Goal: Transaction & Acquisition: Purchase product/service

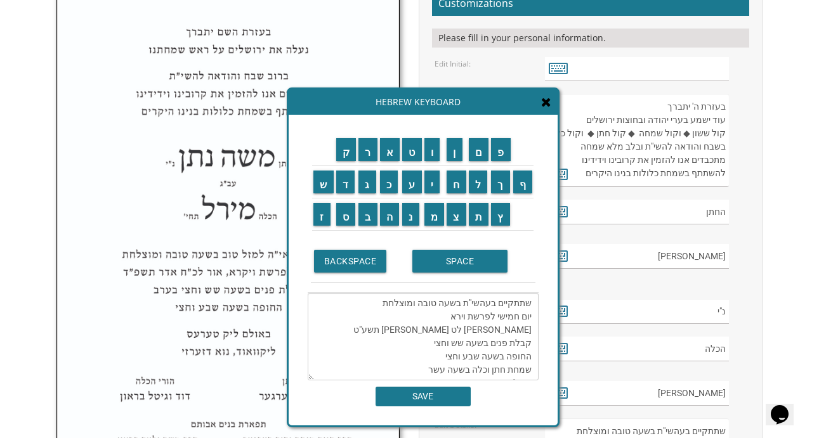
scroll to position [314, 0]
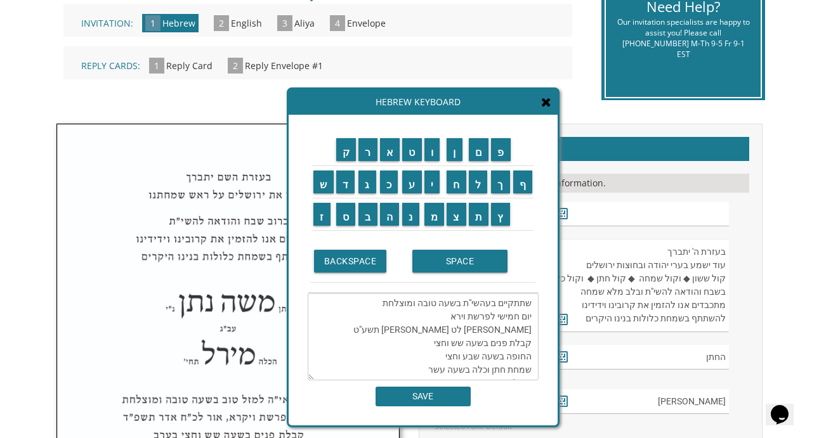
click at [547, 105] on icon at bounding box center [546, 102] width 10 height 13
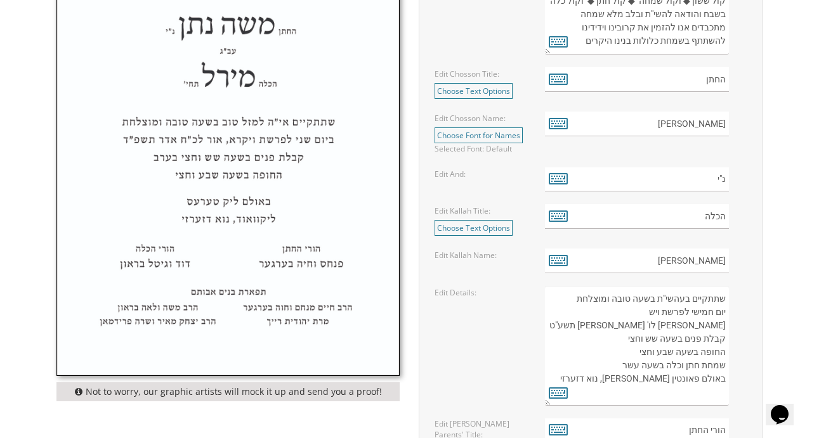
scroll to position [606, 0]
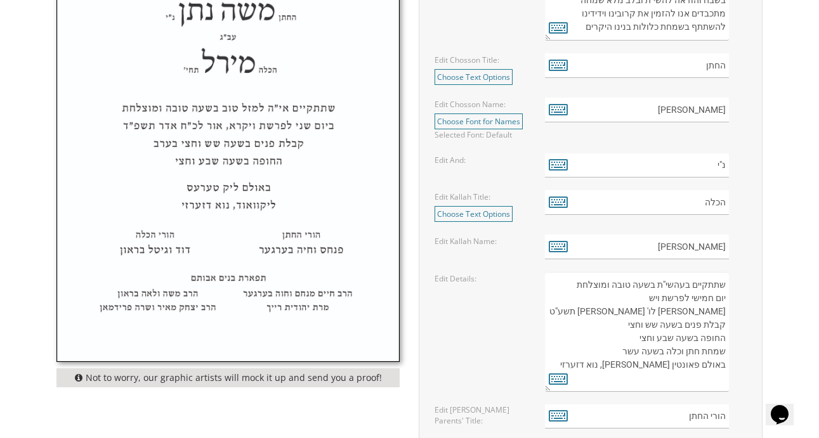
click at [651, 300] on textarea "שתתקיים בעהשי"ת בשעה טובה ומוצלחת יום חמישי לפרשת ויגש אור לו' טבת תשע"ט קבלת פ…" at bounding box center [637, 332] width 184 height 120
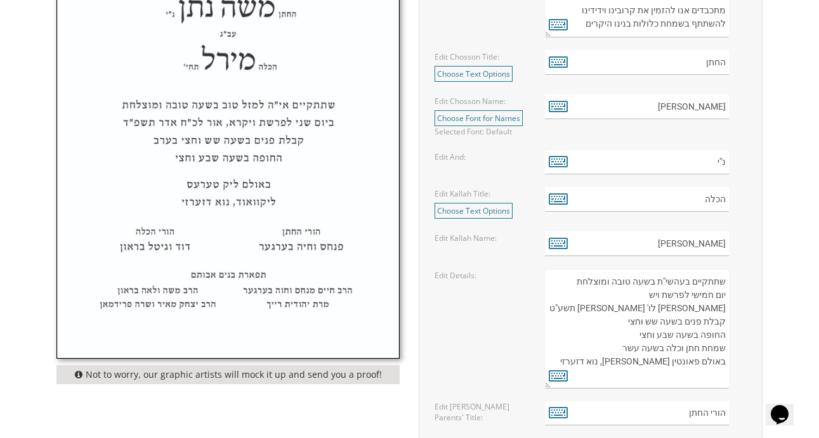
scroll to position [613, 0]
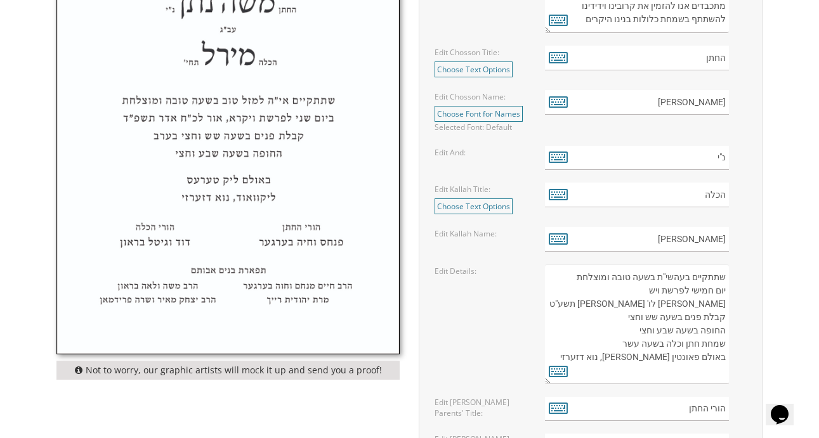
drag, startPoint x: 722, startPoint y: 344, endPoint x: 623, endPoint y: 346, distance: 99.6
click at [623, 346] on textarea "שתתקיים בעהשי"ת בשעה טובה ומוצלחת יום חמישי לפרשת ויגש אור לו' טבת תשע"ט קבלת פ…" at bounding box center [637, 324] width 184 height 120
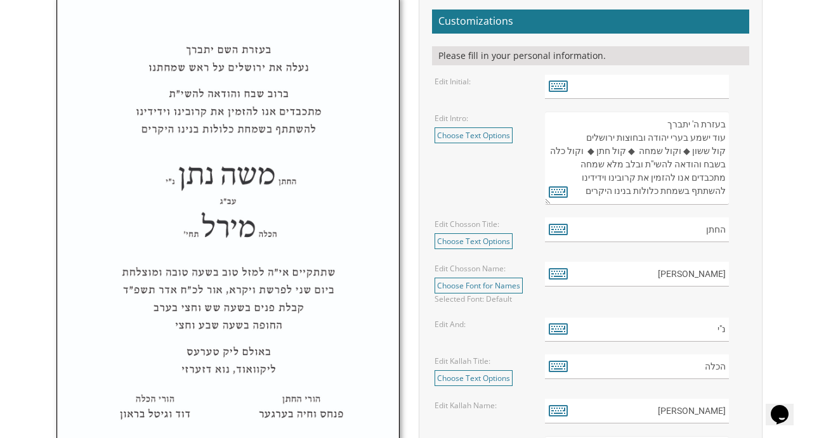
scroll to position [0, 0]
click at [564, 192] on icon at bounding box center [558, 192] width 19 height 18
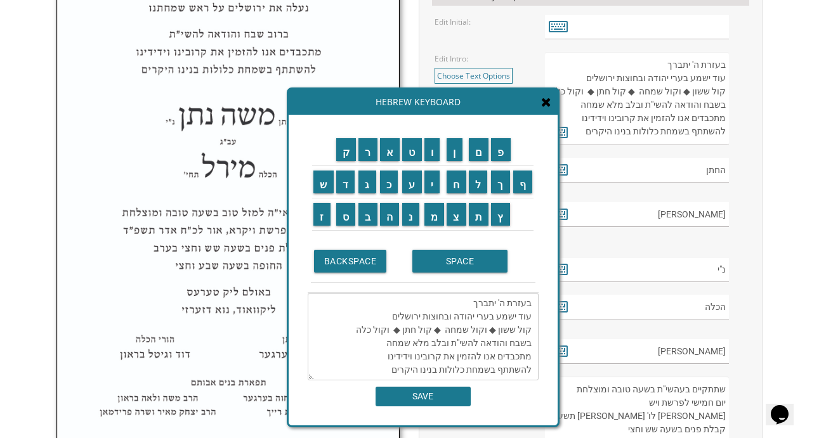
scroll to position [507, 0]
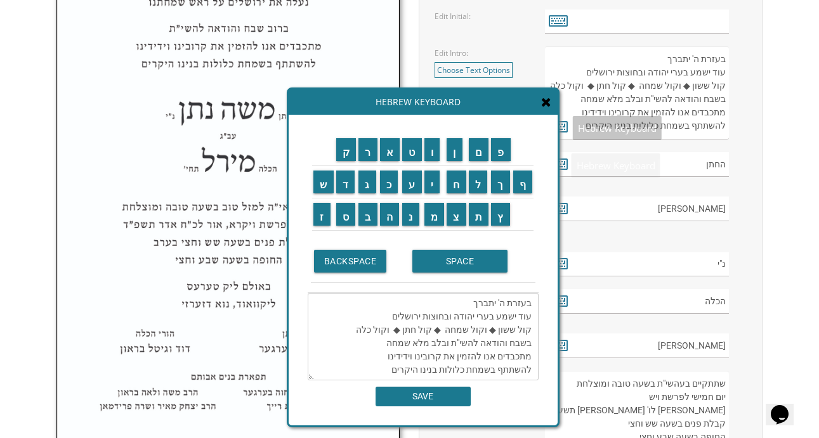
click at [549, 101] on icon at bounding box center [546, 102] width 10 height 13
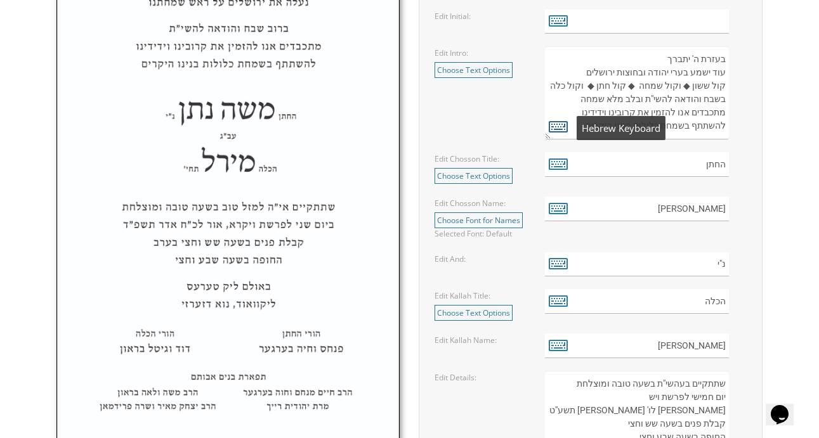
click at [557, 125] on icon at bounding box center [558, 126] width 19 height 18
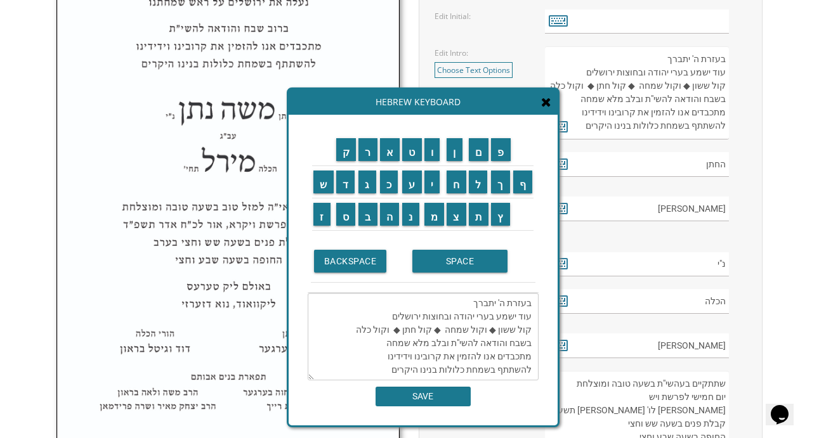
click at [351, 332] on textarea "בעזרת ה' יתברך עוד ישמע בערי יהודה ובחוצות ירושלים קול ששון ◆ וקול שמחה ◆ קול ח…" at bounding box center [423, 337] width 231 height 88
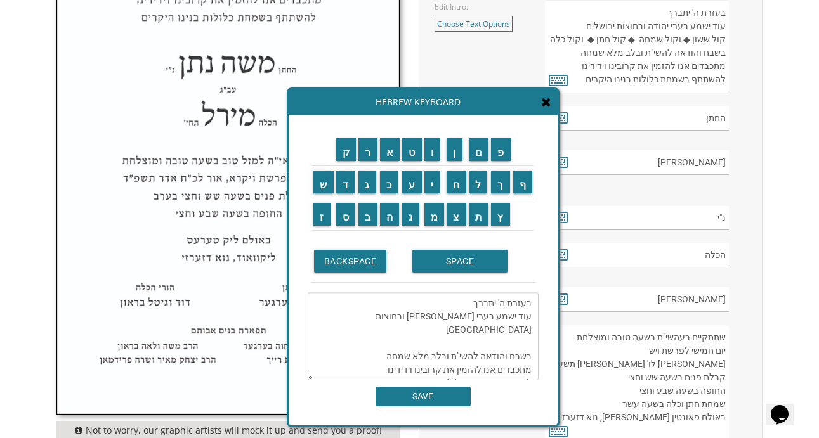
scroll to position [555, 0]
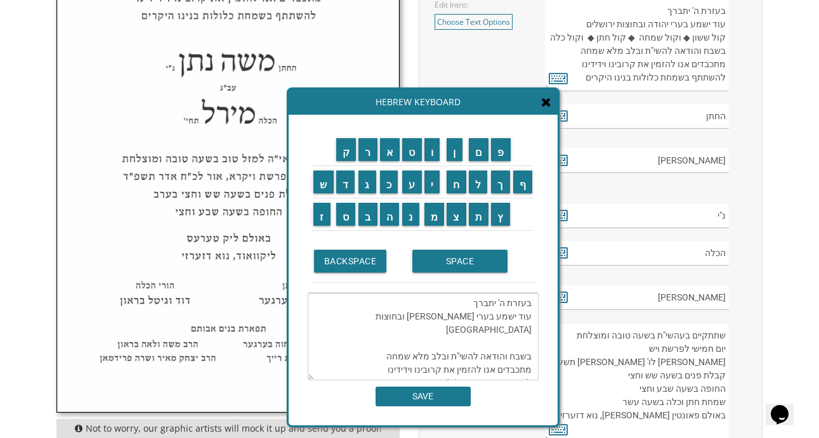
click at [377, 368] on textarea "בעזרת ה' יתברך עוד ישמע בערי [PERSON_NAME] ובחוצות [GEOGRAPHIC_DATA] בשבח והודא…" at bounding box center [423, 337] width 231 height 88
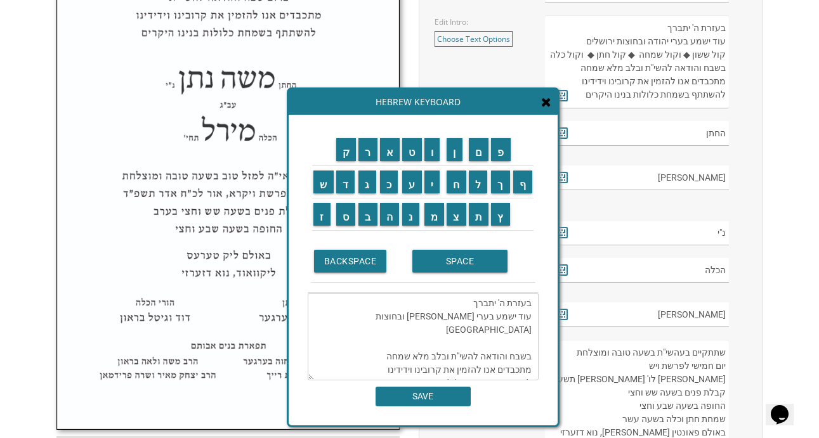
scroll to position [13, 0]
type textarea "בעזרת ה' יתברך עוד ישמע בערי [PERSON_NAME] ובחוצות [GEOGRAPHIC_DATA] בשבח והודא…"
click at [440, 393] on input "SAVE" at bounding box center [422, 397] width 95 height 20
type textarea "בעזרת ה' יתברך עוד ישמע בערי [PERSON_NAME] ובחוצות [GEOGRAPHIC_DATA] בשבח והודא…"
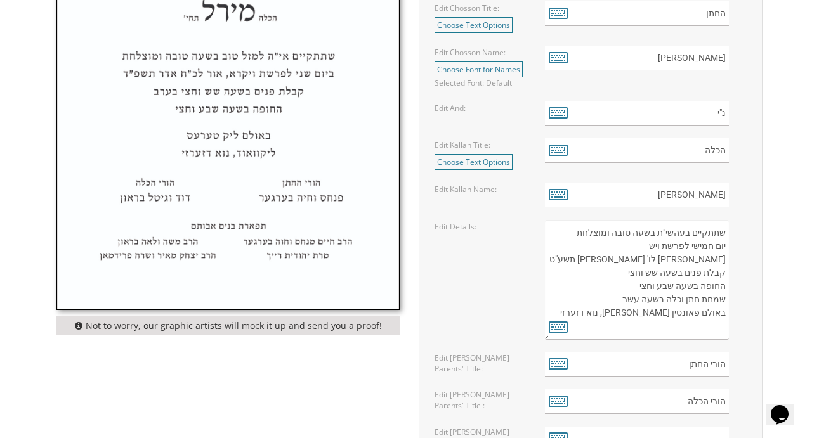
scroll to position [662, 0]
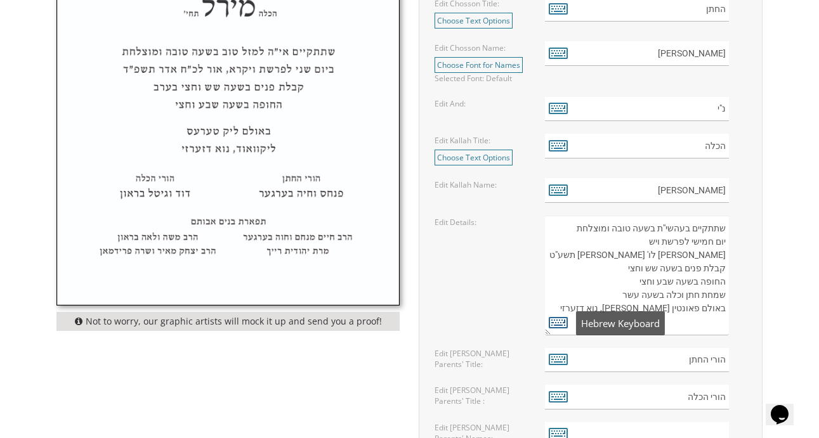
click at [561, 323] on icon at bounding box center [558, 322] width 19 height 18
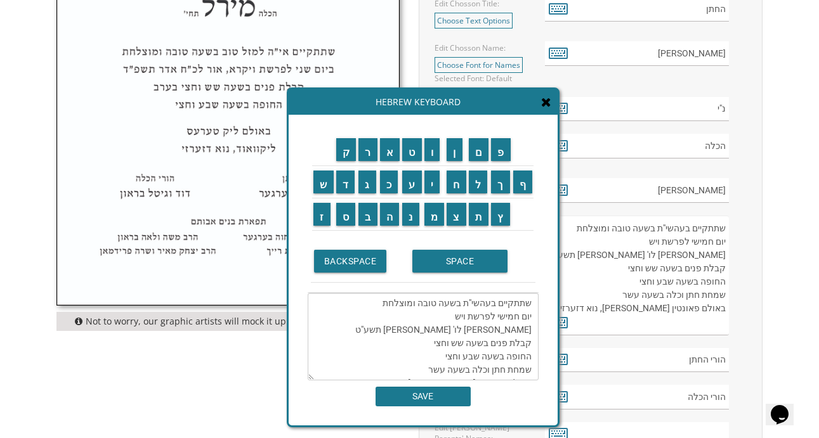
click at [454, 318] on textarea "שתתקיים בעהשי"ת בשעה טובה ומוצלחת יום חמישי לפרשת ויש [PERSON_NAME] לו' [PERSON…" at bounding box center [423, 337] width 231 height 88
click at [475, 178] on input "ל" at bounding box center [478, 182] width 19 height 23
click at [504, 182] on input "ך" at bounding box center [500, 182] width 19 height 23
click at [480, 177] on input "ל" at bounding box center [478, 182] width 19 height 23
click at [500, 181] on input "ך" at bounding box center [500, 182] width 19 height 23
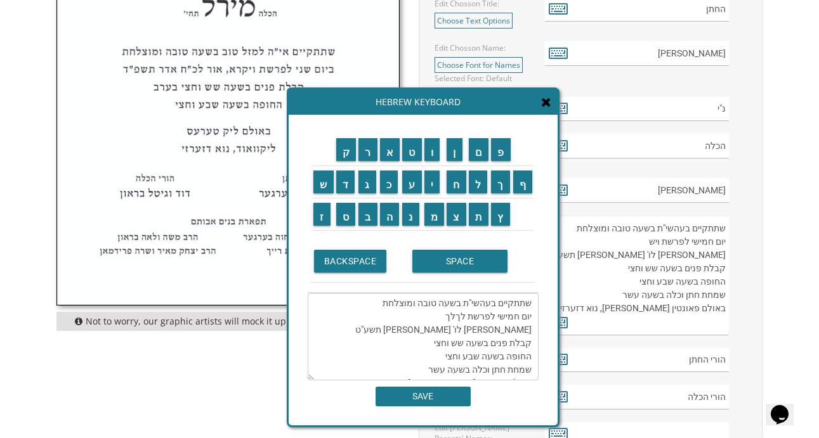
click at [511, 330] on textarea "שתתקיים בעהשי"ת בשעה טובה ומוצלחת יום חמישי לפרשת לךלך [PERSON_NAME] לו' [PERSO…" at bounding box center [423, 337] width 231 height 88
click at [509, 330] on textarea "שתתקיים בעהשי"ת בשעה טובה ומוצלחת יום חמישי לפרשת לךלך [PERSON_NAME] לו' [PERSO…" at bounding box center [423, 337] width 231 height 88
click at [413, 155] on input "ט" at bounding box center [412, 149] width 20 height 23
click at [453, 186] on input "ח" at bounding box center [456, 182] width 20 height 23
click at [325, 185] on input "ש" at bounding box center [323, 182] width 20 height 23
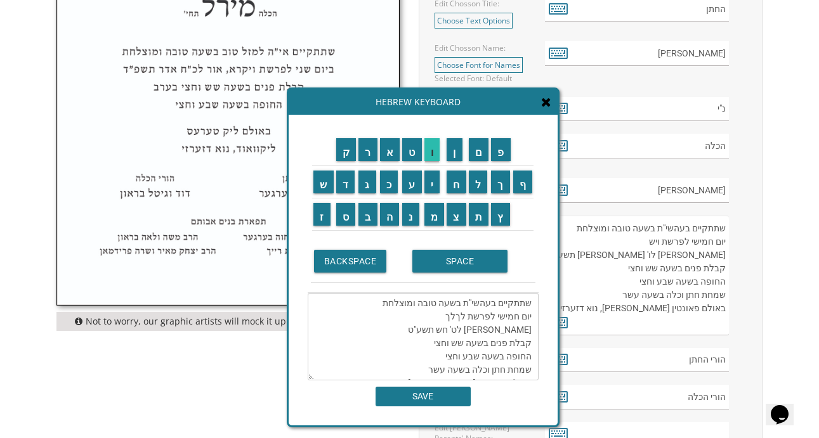
click at [433, 158] on input "ו" at bounding box center [432, 149] width 16 height 23
click at [459, 153] on input "ן" at bounding box center [454, 149] width 16 height 23
click at [464, 330] on textarea "שתתקיים בעהשי"ת בשעה טובה ומוצלחת יום חמישי לפרשת לךלך [PERSON_NAME] לט' [PERSO…" at bounding box center [423, 337] width 231 height 88
click at [504, 152] on input "פ" at bounding box center [501, 149] width 20 height 23
click at [453, 332] on textarea "שתתקיים בעהשי"ת בשעה טובה ומוצלחת יום חמישי לפרשת לךלך [PERSON_NAME] לט' [PERSO…" at bounding box center [423, 337] width 231 height 88
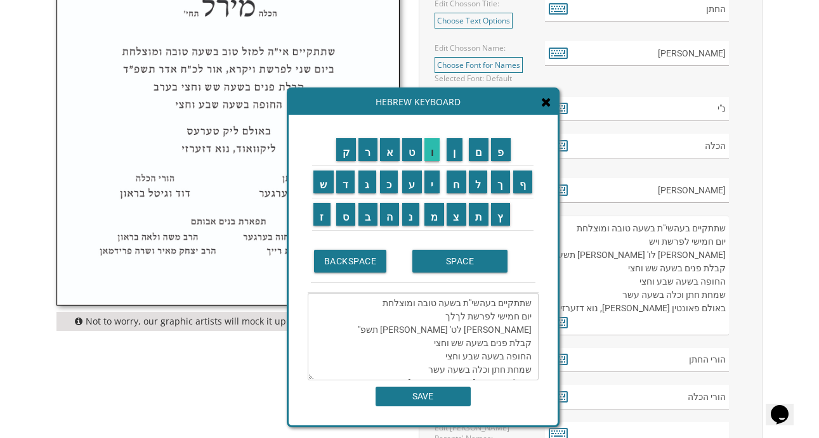
click at [437, 157] on input "ו" at bounding box center [432, 149] width 16 height 23
click at [433, 341] on textarea "שתתקיים בעהשי"ת בשעה טובה ומוצלחת יום חמישי לפרשת לךלך [PERSON_NAME] לט' [PERSO…" at bounding box center [423, 337] width 231 height 88
click at [425, 343] on textarea "שתתקיים בעהשי"ת בשעה טובה ומוצלחת יום חמישי לפרשת לךלך [PERSON_NAME] לט' [PERSO…" at bounding box center [423, 337] width 231 height 88
click at [372, 216] on input "ב" at bounding box center [367, 214] width 19 height 23
click at [324, 188] on input "ש" at bounding box center [323, 182] width 20 height 23
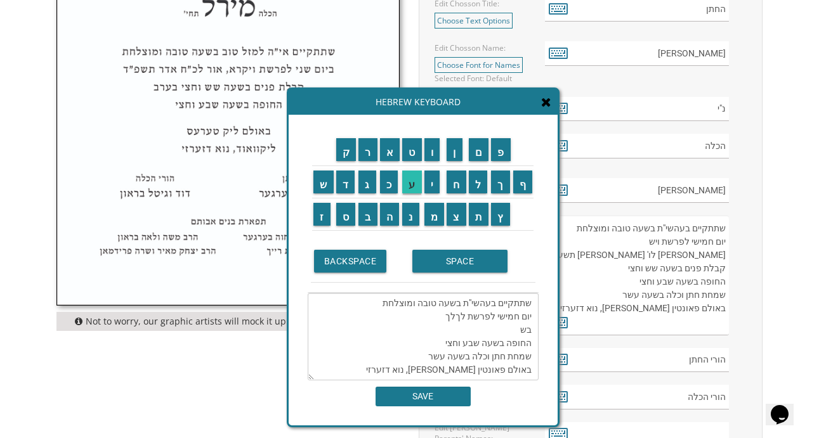
click at [408, 178] on input "ע" at bounding box center [412, 182] width 20 height 23
click at [395, 212] on input "ה" at bounding box center [390, 214] width 20 height 23
click at [429, 263] on input "SPACE" at bounding box center [459, 261] width 95 height 23
click at [368, 214] on input "ב" at bounding box center [367, 214] width 19 height 23
click at [368, 219] on input "ב" at bounding box center [367, 214] width 19 height 23
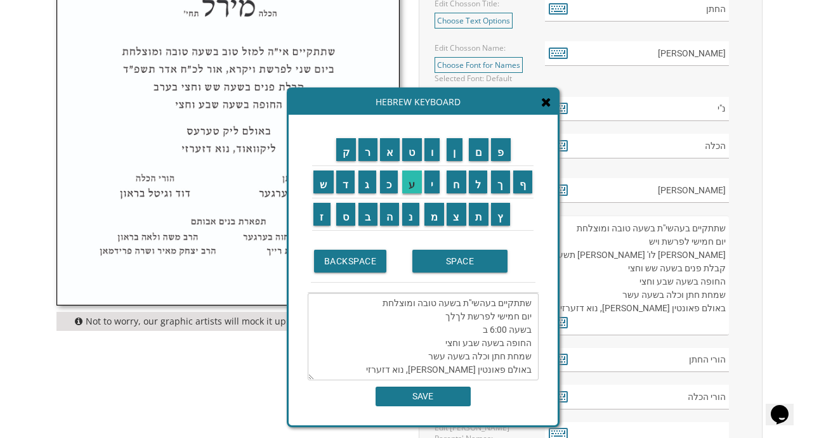
click at [406, 188] on input "ע" at bounding box center [412, 182] width 20 height 23
click at [361, 148] on input "ר" at bounding box center [367, 149] width 19 height 23
click at [372, 221] on input "ב" at bounding box center [367, 214] width 19 height 23
click at [438, 341] on textarea "שתתקיים בעהשי"ת בשעה טובה ומוצלחת יום חמישי לפרשת לךלך בשעה 6:00 בערב החופה בשע…" at bounding box center [423, 337] width 231 height 88
click at [440, 365] on textarea "שתתקיים בעהשי"ת בשעה טובה ומוצלחת יום חמישי לפרשת לךלך בשעה 6:00 בערב שמחת חתן …" at bounding box center [423, 337] width 231 height 88
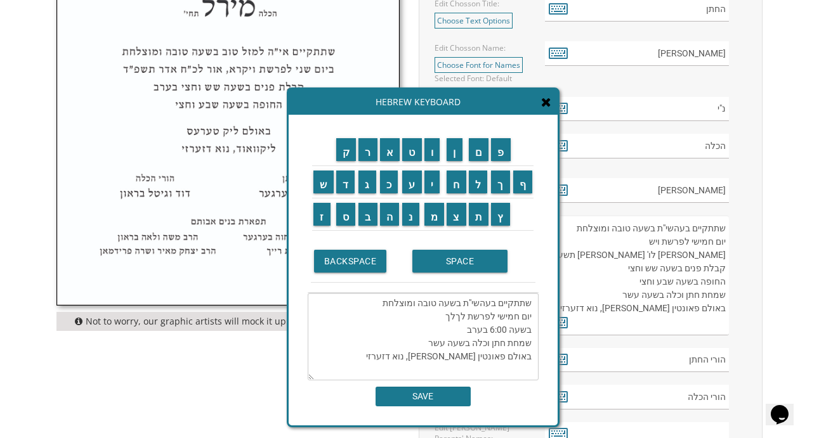
click at [441, 356] on textarea "שתתקיים בעהשי"ת בשעה טובה ומוצלחת יום חמישי לפרשת לךלך בשעה 6:00 בערב שמחת חתן …" at bounding box center [423, 337] width 231 height 88
click at [394, 191] on input "כ" at bounding box center [389, 182] width 18 height 23
click at [484, 212] on input "ת" at bounding box center [479, 214] width 20 height 23
click at [365, 160] on input "ר" at bounding box center [367, 149] width 19 height 23
click at [433, 266] on input "SPACE" at bounding box center [459, 261] width 95 height 23
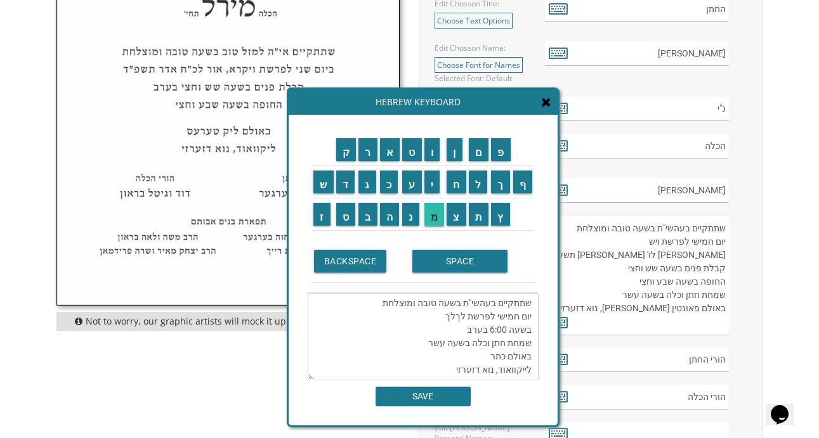
click at [431, 219] on input "מ" at bounding box center [434, 214] width 20 height 23
click at [327, 185] on input "ש" at bounding box center [323, 182] width 20 height 23
click at [386, 216] on input "ה" at bounding box center [390, 214] width 20 height 23
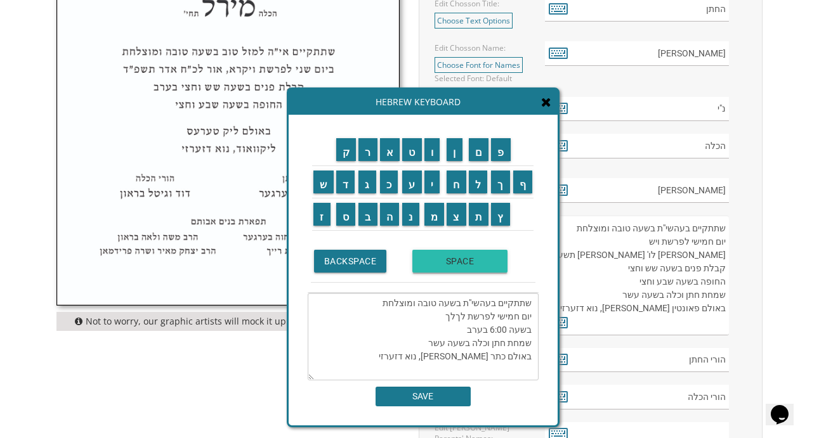
click at [436, 270] on input "SPACE" at bounding box center [459, 261] width 95 height 23
click at [430, 185] on input "י" at bounding box center [432, 182] width 16 height 23
click at [391, 209] on input "ה" at bounding box center [390, 214] width 20 height 23
click at [436, 146] on input "ו" at bounding box center [432, 149] width 16 height 23
click at [344, 188] on input "ד" at bounding box center [345, 182] width 19 height 23
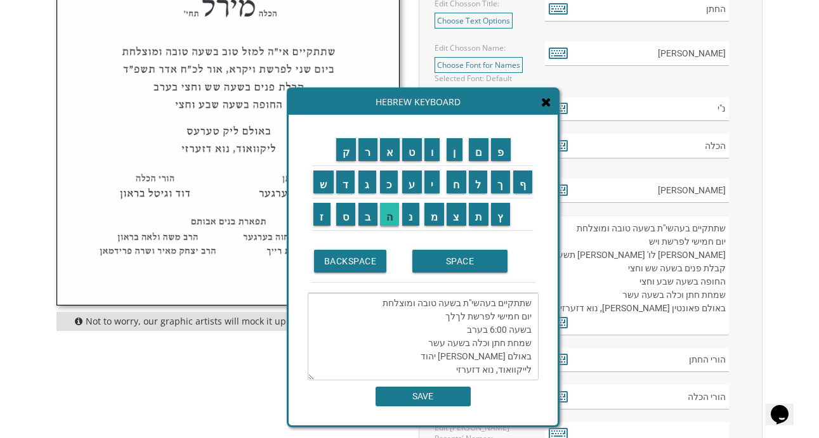
click at [391, 212] on input "ה" at bounding box center [390, 214] width 20 height 23
click at [427, 153] on input "ו" at bounding box center [432, 149] width 16 height 23
click at [388, 155] on input "א" at bounding box center [390, 149] width 20 height 23
click at [353, 225] on input "ס" at bounding box center [346, 214] width 20 height 23
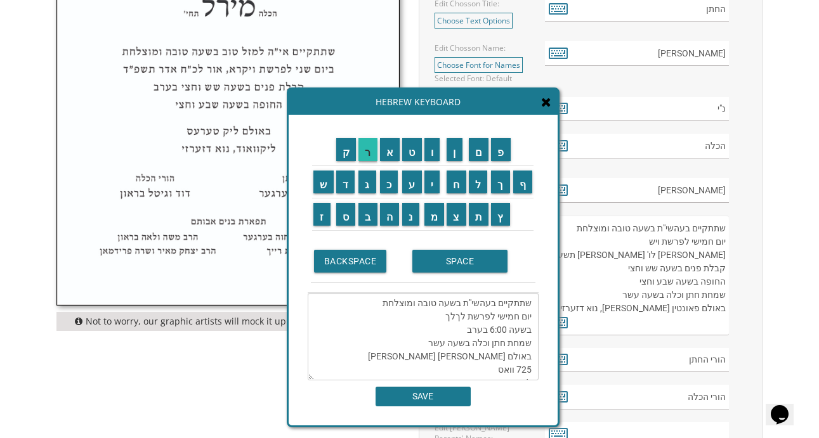
click at [368, 141] on input "ר" at bounding box center [367, 149] width 19 height 23
type textarea "שתתקיים בעהשי"ת בשעה טובה ומוצלחת יום חמישי לפרשת לךלך בשעה 6:00 בערב שמחת חתן …"
click at [433, 397] on input "SAVE" at bounding box center [422, 397] width 95 height 20
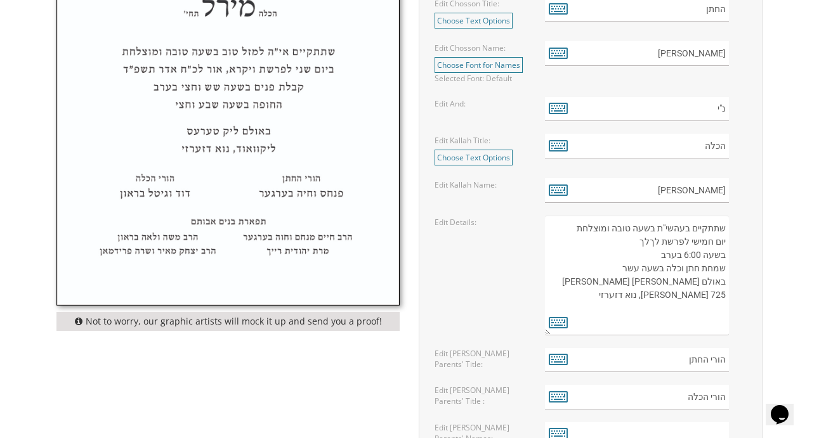
click at [655, 254] on textarea "שתתקיים בעהשי"ת בשעה טובה ומוצלחת יום חמישי לפרשת ויגש אור לו' טבת תשע"ט קבלת פ…" at bounding box center [637, 276] width 184 height 120
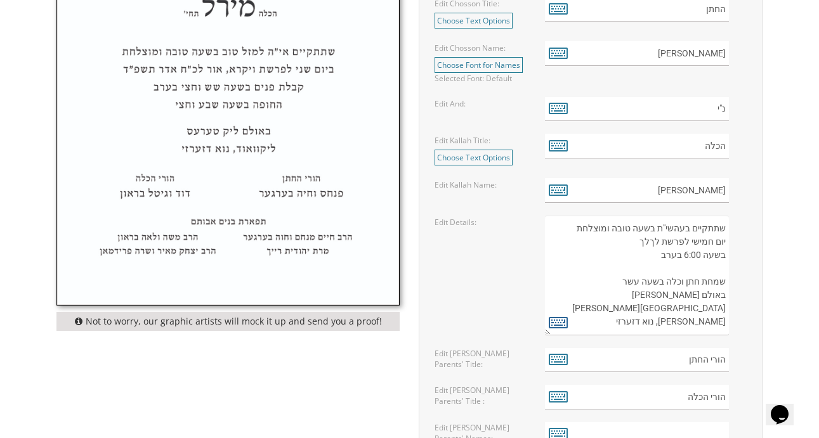
type textarea "שתתקיים בעהשי"ת בשעה טובה ומוצלחת יום חמישי לפרשת לךלך בשעה 6:00 בערב שמחת חתן …"
click at [559, 318] on icon at bounding box center [558, 322] width 19 height 18
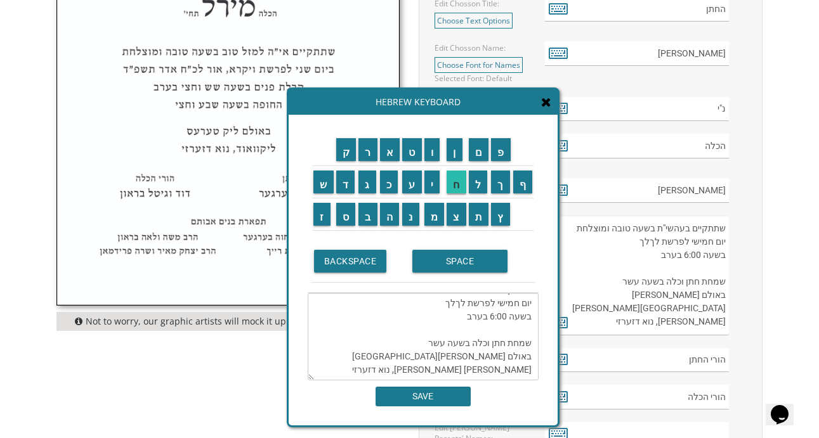
click at [457, 185] on input "ח" at bounding box center [456, 182] width 20 height 23
click at [521, 323] on textarea "שתתקיים בעהשי"ת בשעה טובה ומוצלחת יום חמישי לפרשת לךלך בשעה 6:00 בערב שמחת חתן …" at bounding box center [423, 337] width 231 height 88
click at [456, 190] on input "ח" at bounding box center [456, 182] width 20 height 23
click at [431, 154] on input "ו" at bounding box center [432, 149] width 16 height 23
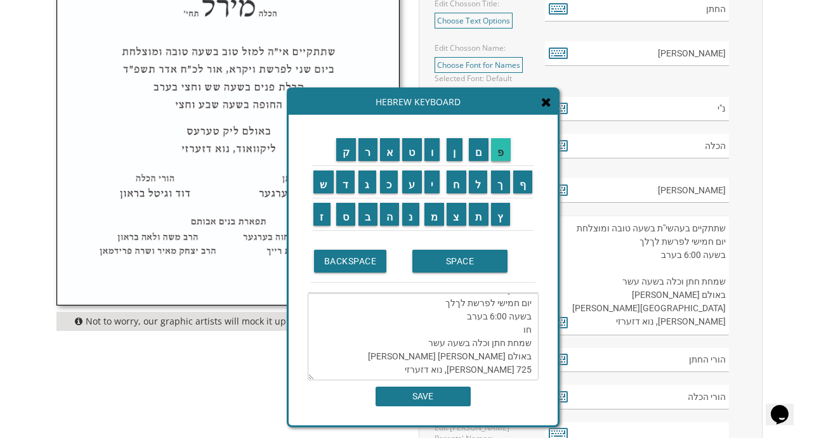
click at [502, 155] on input "פ" at bounding box center [501, 149] width 20 height 23
type textarea "שתתקיים בעהשי"ת בשעה טובה ומוצלחת יום חמישי לפרשת לךלך בשעה 6:00 בערב שמחת חתן …"
click at [426, 395] on input "SAVE" at bounding box center [422, 397] width 95 height 20
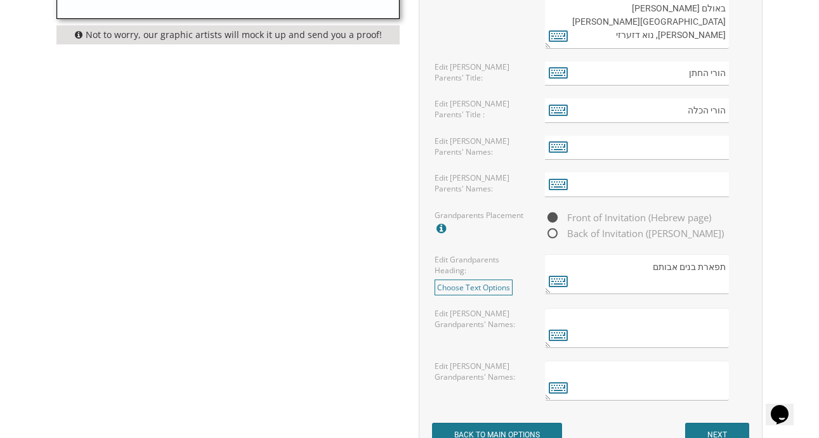
scroll to position [949, 0]
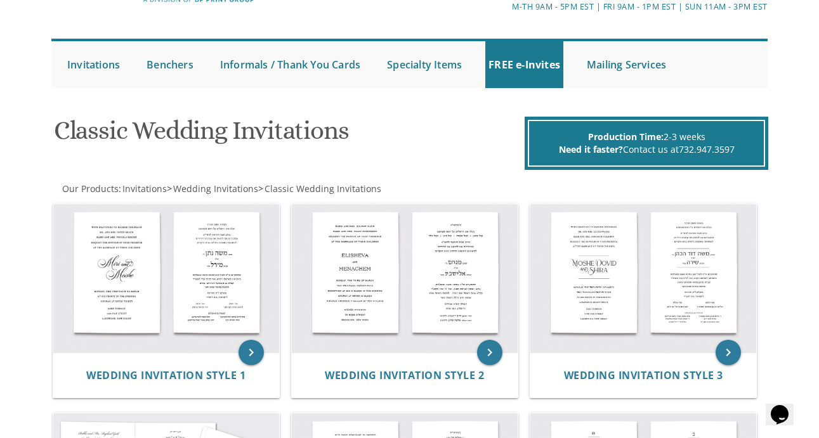
scroll to position [87, 0]
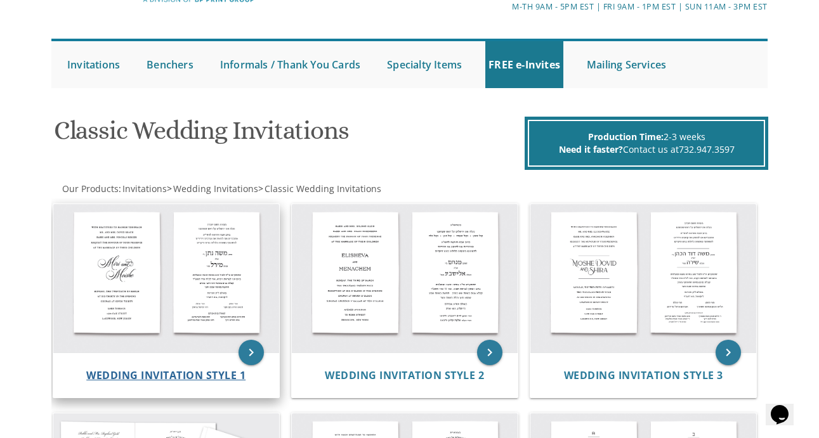
click at [138, 374] on span "Wedding Invitation Style 1" at bounding box center [165, 375] width 159 height 14
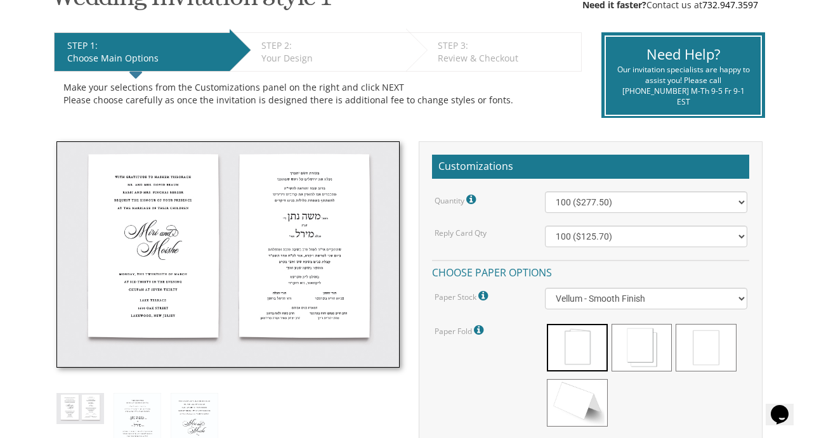
scroll to position [238, 0]
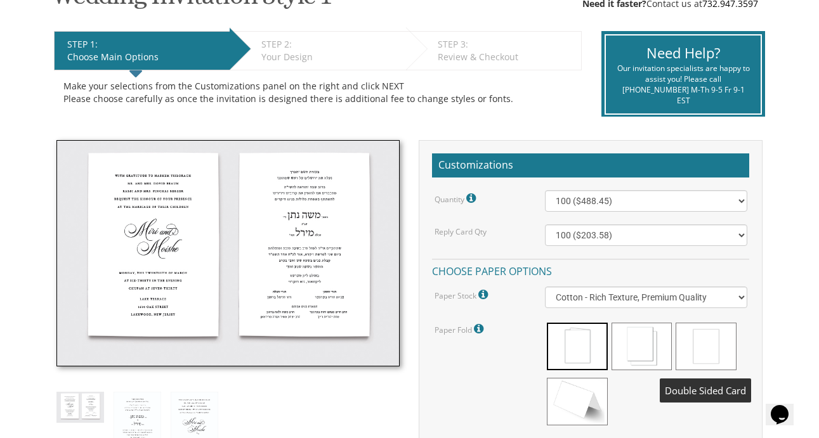
click at [705, 350] on span at bounding box center [705, 347] width 60 height 48
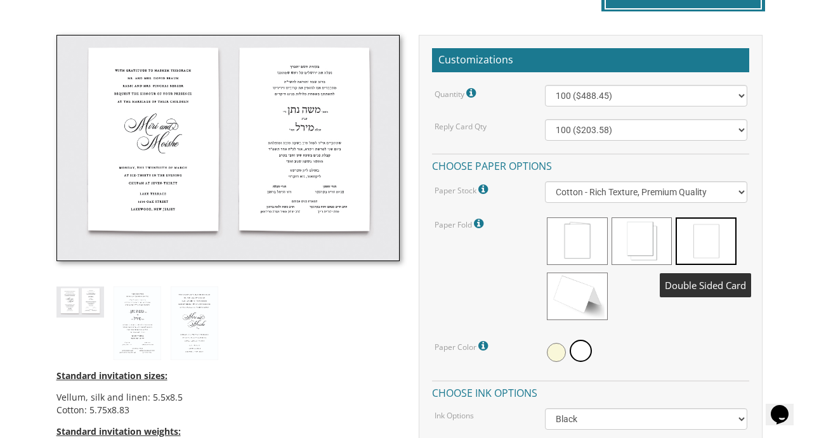
scroll to position [347, 0]
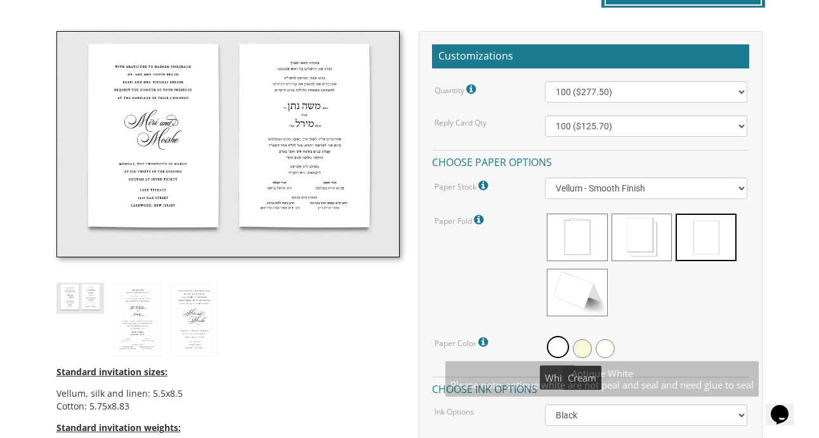
click at [577, 348] on span at bounding box center [582, 348] width 19 height 19
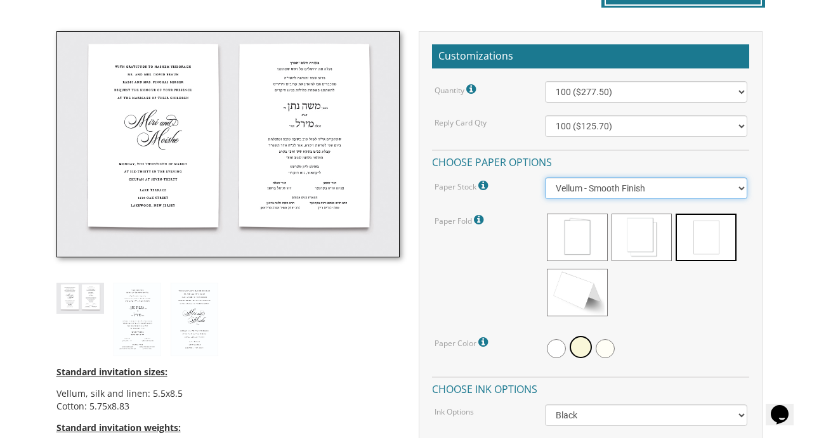
select select "Cotton"
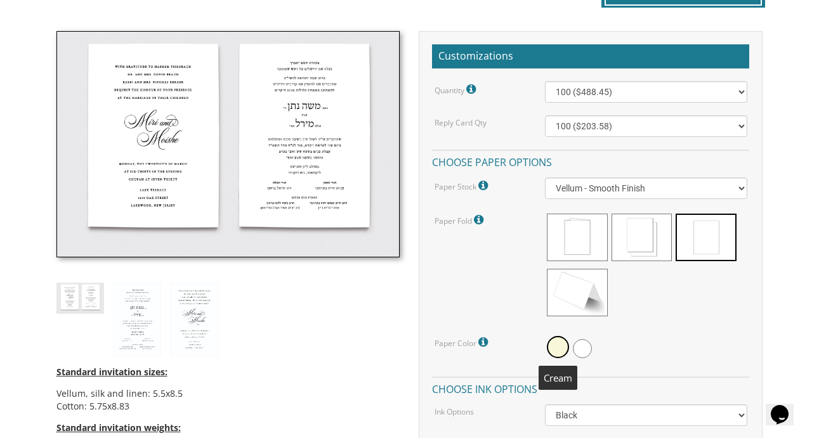
click at [554, 351] on span at bounding box center [558, 347] width 22 height 22
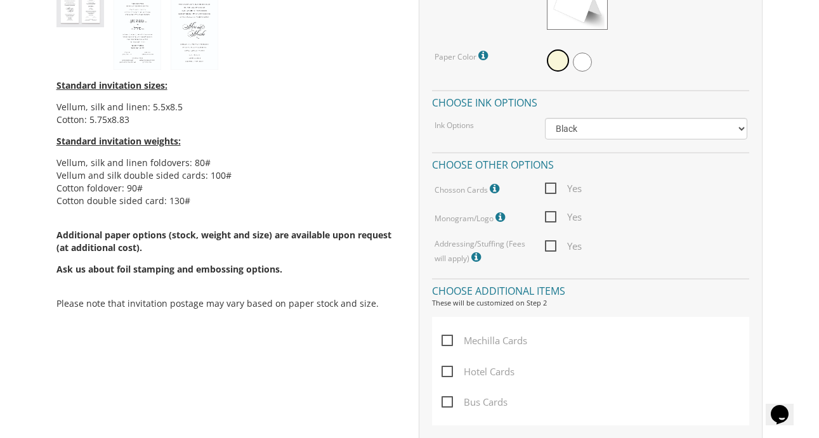
scroll to position [639, 0]
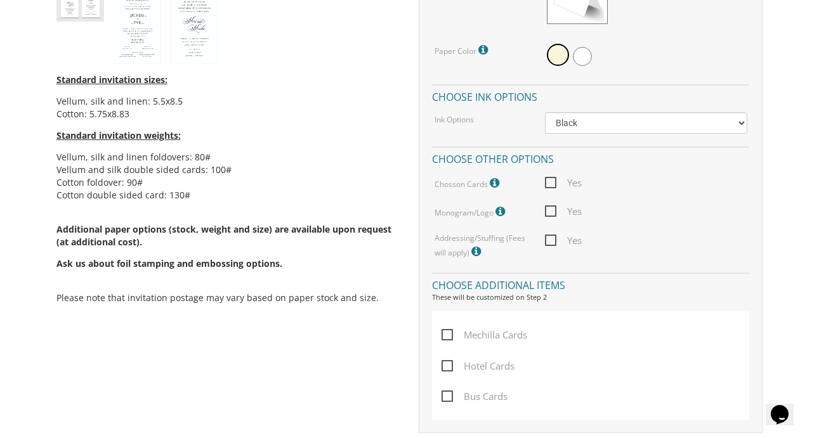
click at [552, 209] on span "Yes" at bounding box center [563, 212] width 37 height 16
click at [552, 209] on input "Yes" at bounding box center [549, 210] width 8 height 8
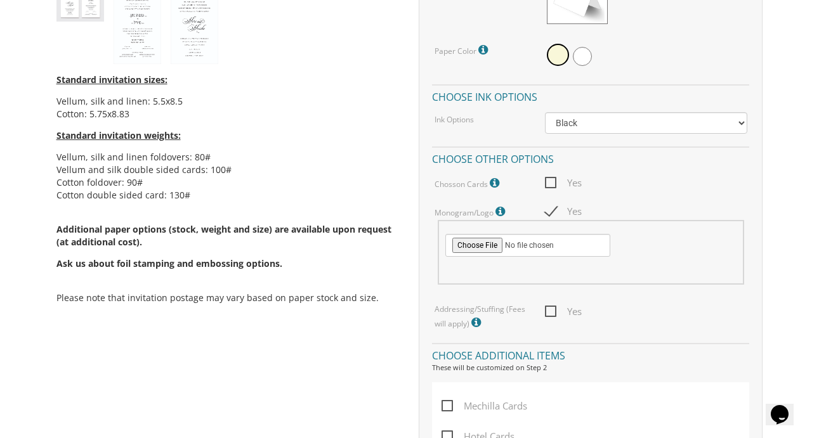
click at [550, 206] on span "Yes" at bounding box center [563, 212] width 37 height 16
click at [550, 206] on input "Yes" at bounding box center [549, 210] width 8 height 8
checkbox input "false"
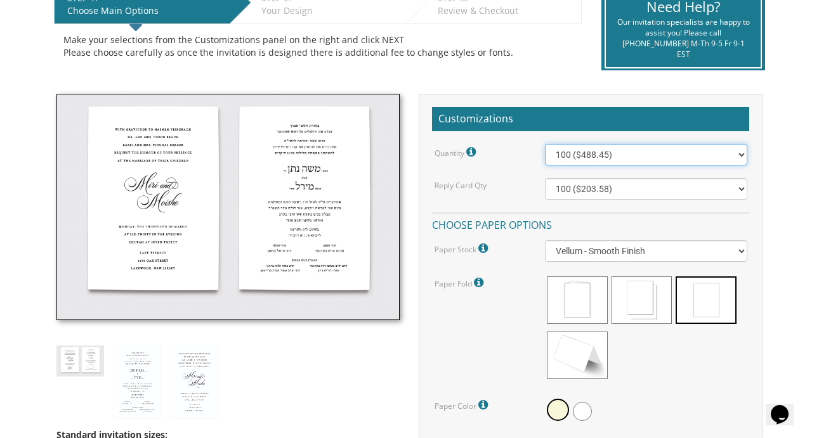
scroll to position [287, 0]
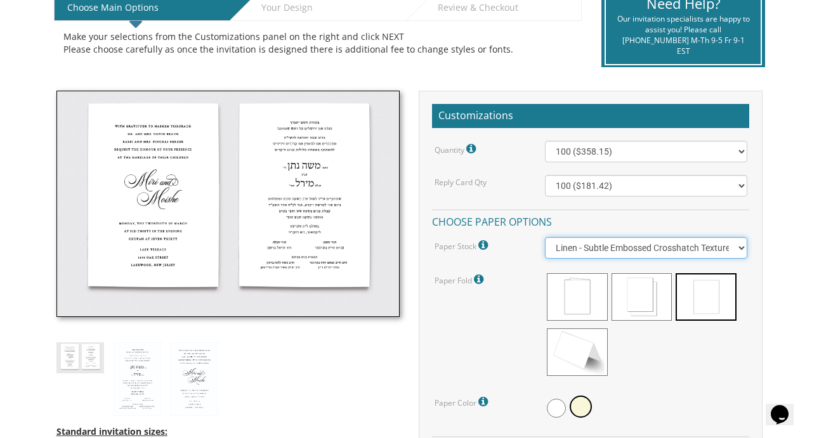
select select "Vellum"
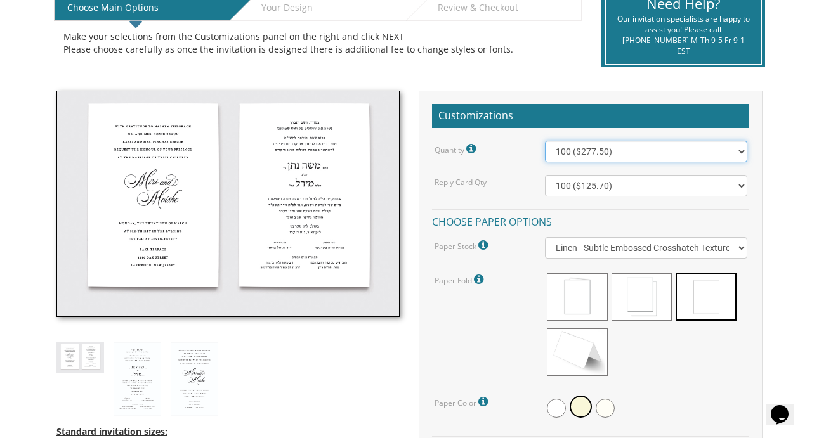
select select "300"
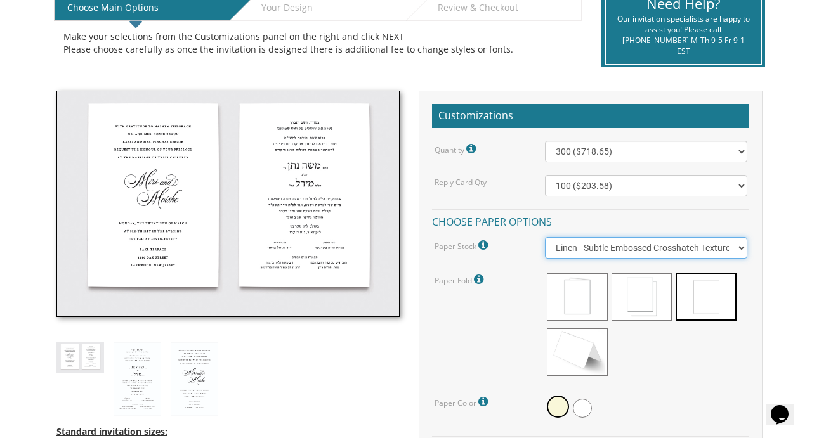
select select "Vellum"
click at [653, 237] on select "Vellum - Smooth Finish Linen - Subtle Embossed Crosshatch Texture Silk - Soft, …" at bounding box center [646, 248] width 202 height 22
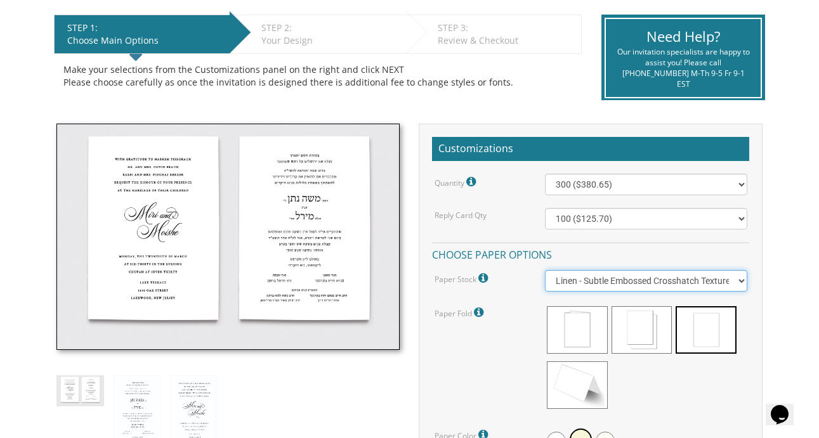
scroll to position [275, 0]
